Goal: Find specific page/section: Find specific page/section

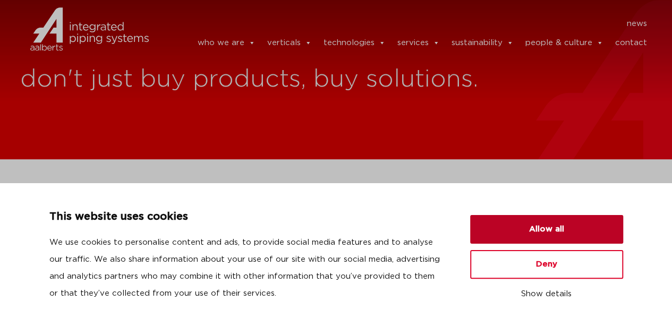
drag, startPoint x: 546, startPoint y: 236, endPoint x: 527, endPoint y: 223, distance: 22.8
click at [546, 236] on button "Allow all" at bounding box center [546, 229] width 153 height 29
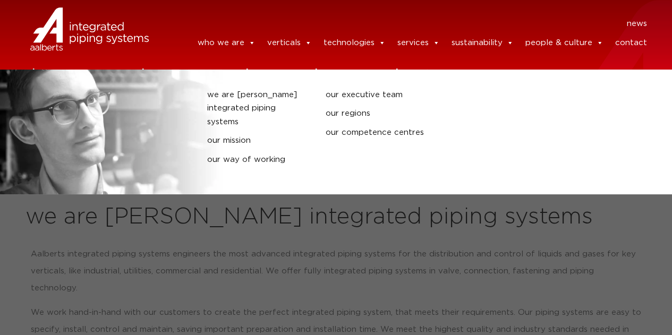
click at [255, 43] on span at bounding box center [251, 42] width 8 height 21
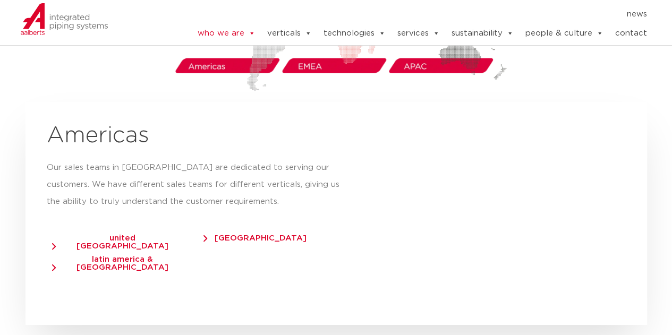
scroll to position [1859, 0]
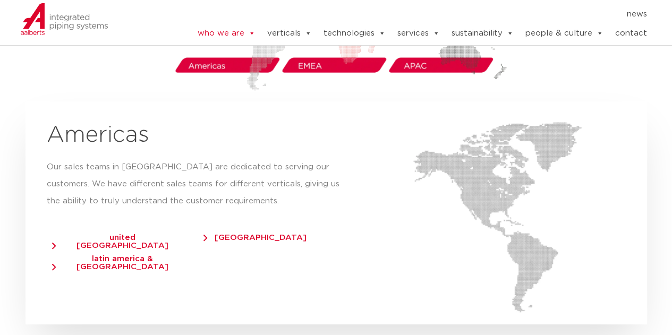
click at [131, 234] on span "united [GEOGRAPHIC_DATA]" at bounding box center [117, 242] width 131 height 16
